Goal: Transaction & Acquisition: Purchase product/service

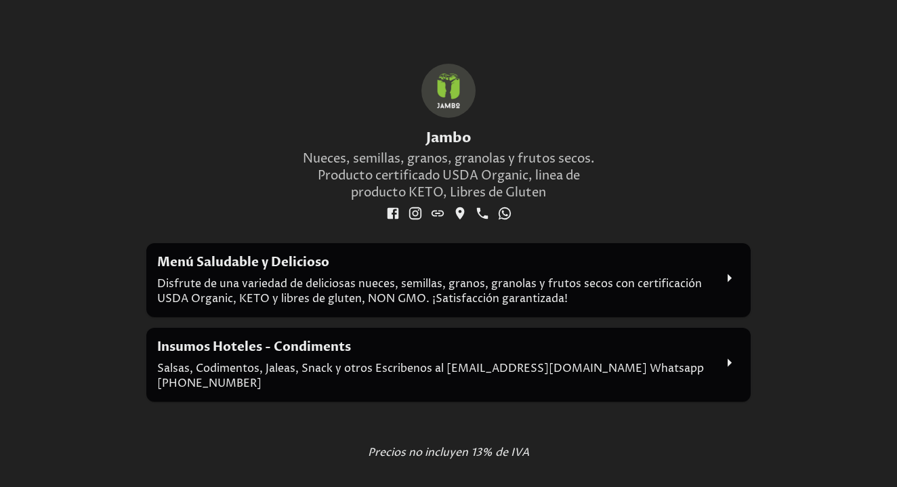
click at [277, 266] on h2 "Menú Saludable y Delicioso" at bounding box center [435, 262] width 557 height 17
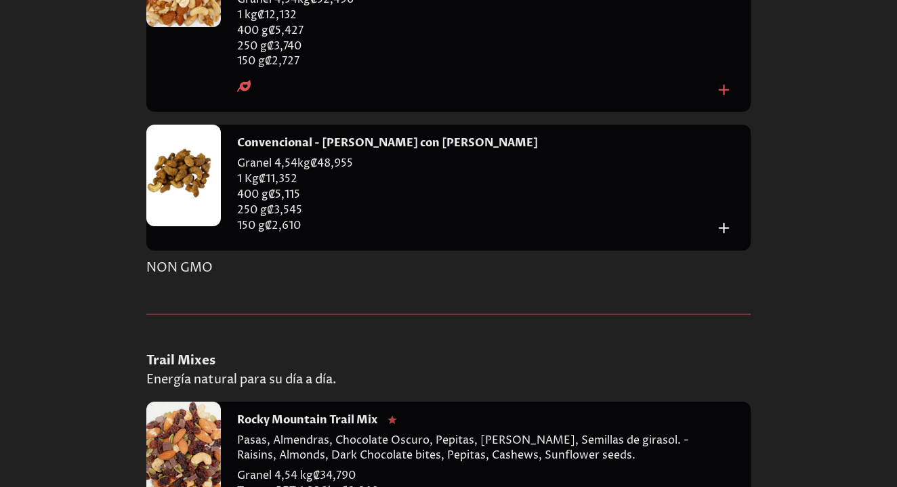
scroll to position [2301, 0]
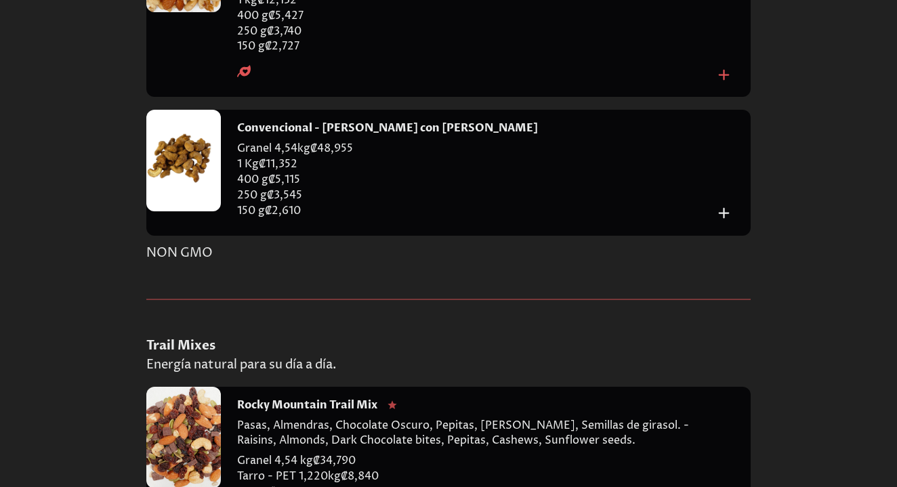
click at [725, 204] on icon "Add to cart" at bounding box center [724, 213] width 18 height 18
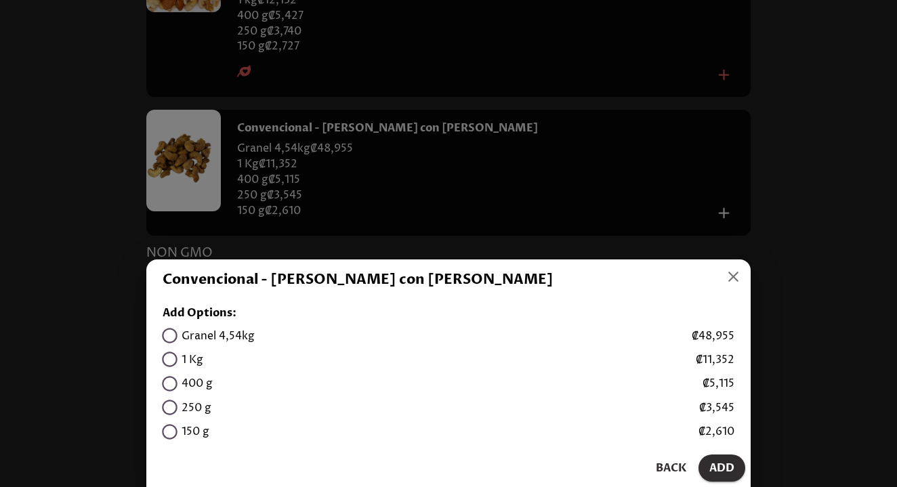
click at [738, 277] on icon "button" at bounding box center [733, 277] width 18 height 18
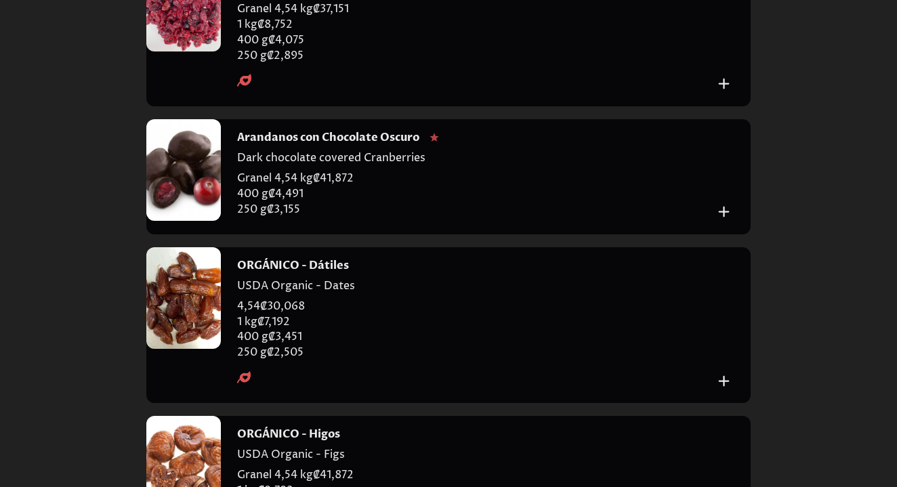
scroll to position [4356, 0]
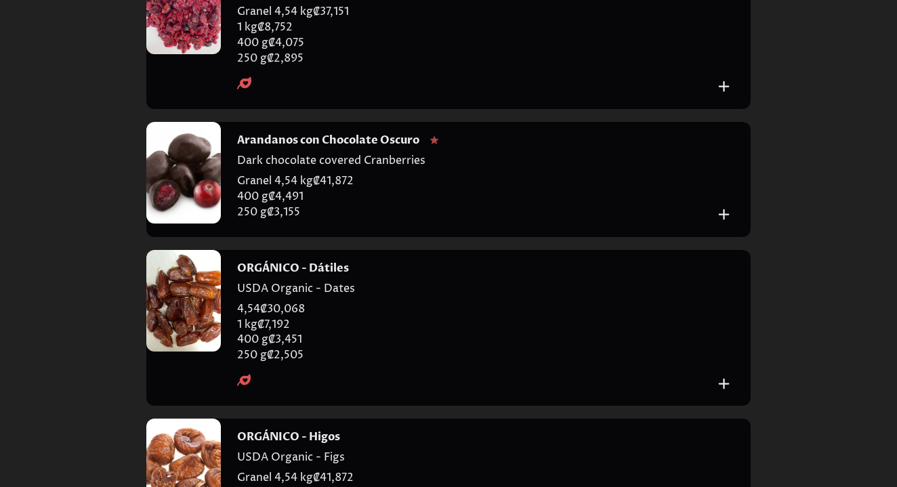
click at [727, 205] on icon "Add to cart" at bounding box center [724, 214] width 18 height 18
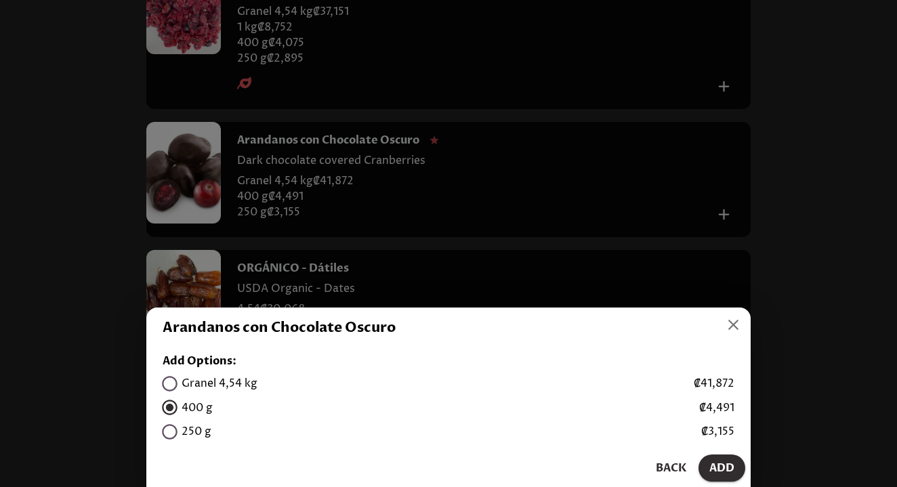
click at [718, 464] on span "Add" at bounding box center [721, 468] width 25 height 19
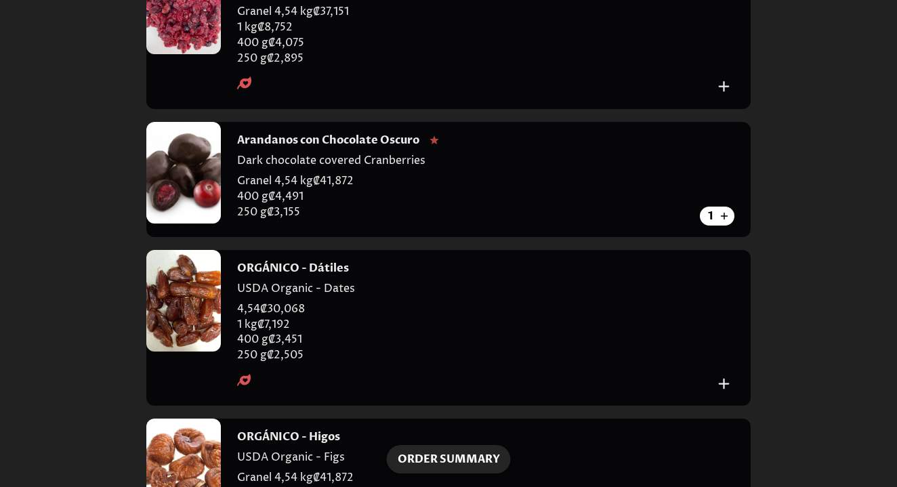
click at [464, 455] on span "Order Summary" at bounding box center [449, 459] width 102 height 19
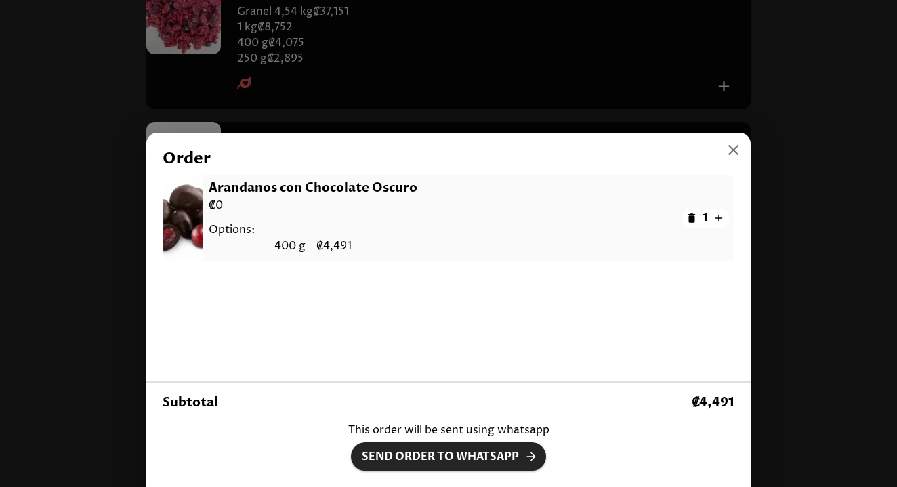
click at [463, 457] on span "Send Order to Whatsapp" at bounding box center [448, 456] width 173 height 19
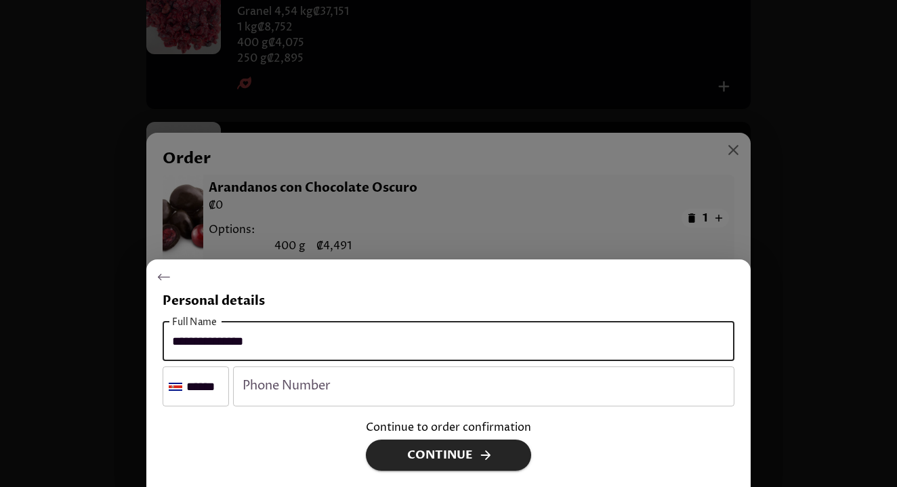
type input "**********"
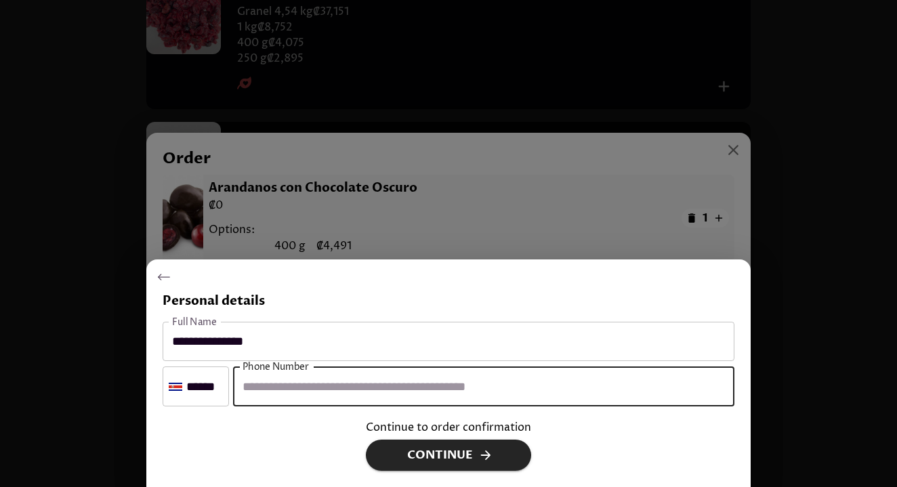
click at [284, 398] on input "number" at bounding box center [483, 386] width 501 height 40
type input "********"
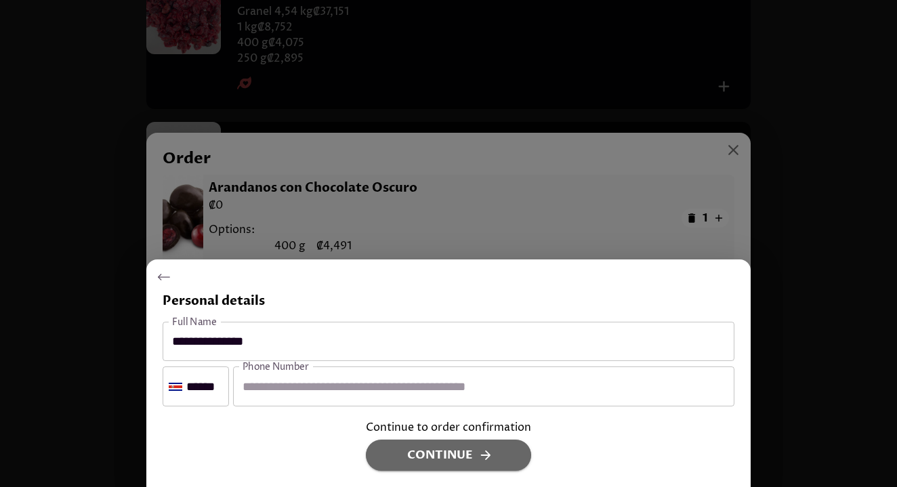
click at [435, 455] on span "Continue" at bounding box center [448, 455] width 135 height 20
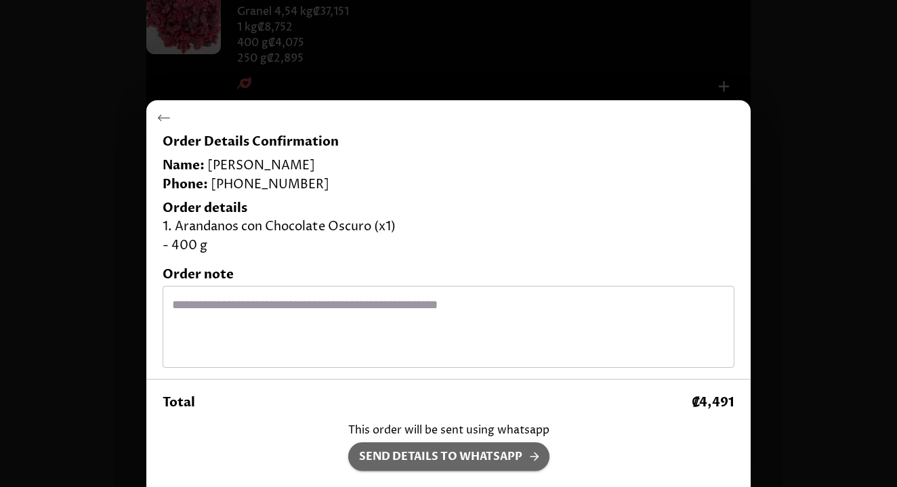
click at [417, 453] on span "Send details to whatsapp" at bounding box center [449, 456] width 180 height 19
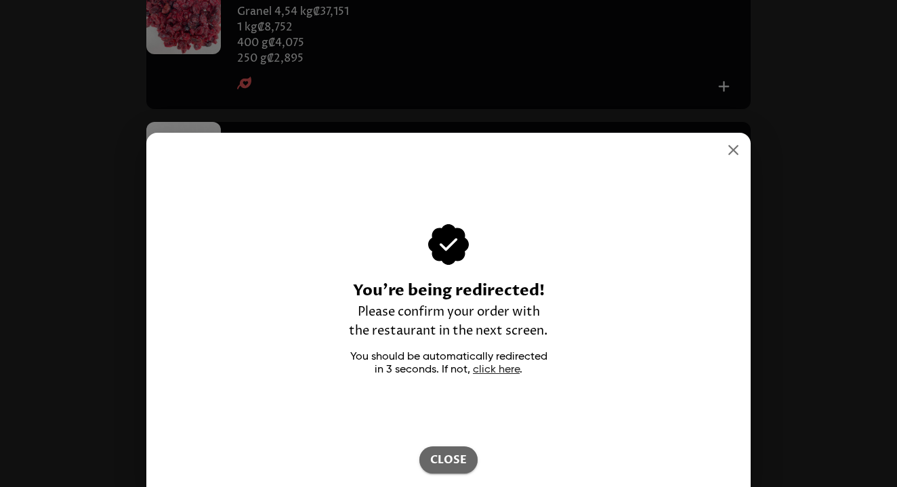
click at [448, 463] on span "Close" at bounding box center [448, 460] width 37 height 19
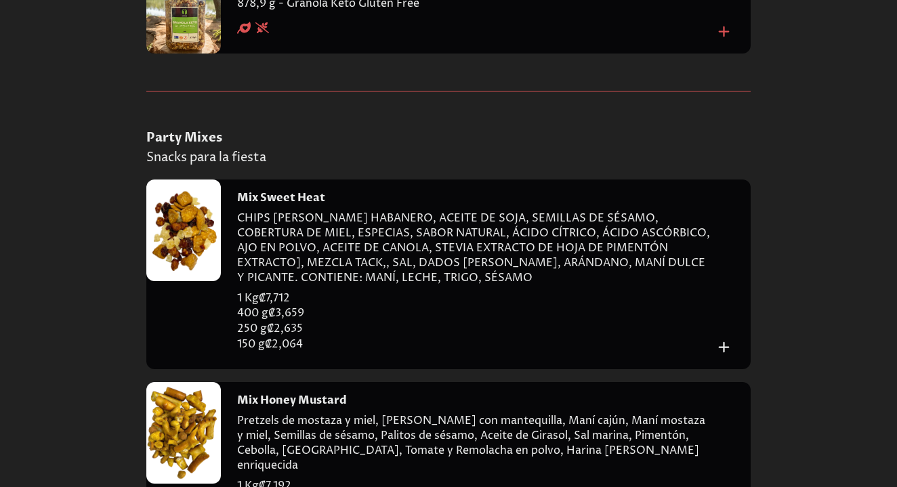
scroll to position [7533, 0]
